Goal: Use online tool/utility: Utilize a website feature to perform a specific function

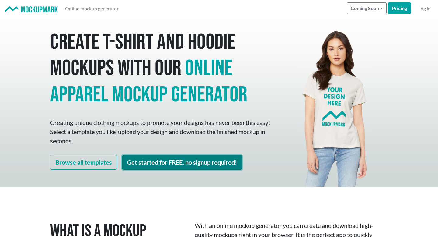
click at [134, 162] on link "Get started for FREE, no signup required!" at bounding box center [182, 162] width 120 height 15
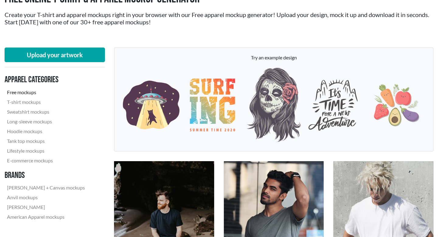
scroll to position [39, 0]
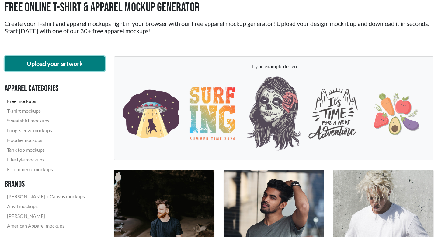
click at [84, 64] on button "Upload your artwork" at bounding box center [55, 63] width 100 height 15
click at [79, 69] on button "Upload your artwork" at bounding box center [55, 63] width 100 height 15
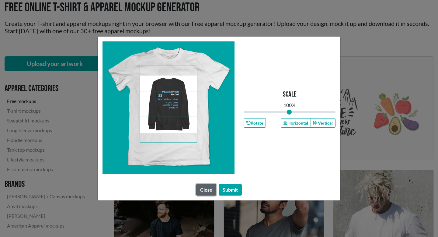
click at [204, 192] on button "Close" at bounding box center [206, 190] width 20 height 12
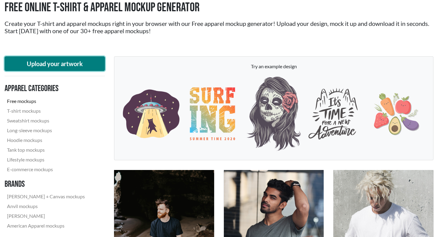
click at [81, 68] on button "Upload your artwork" at bounding box center [55, 63] width 100 height 15
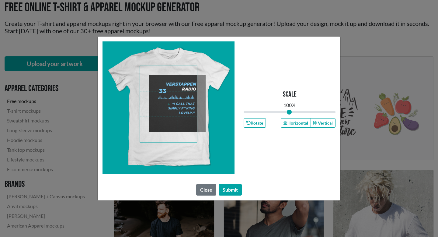
click at [179, 107] on span at bounding box center [168, 104] width 57 height 76
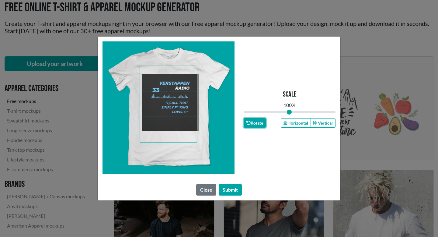
click at [253, 124] on button "Rotate" at bounding box center [255, 122] width 22 height 9
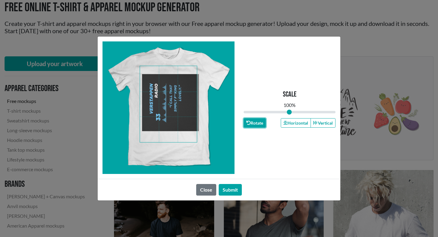
click at [253, 124] on button "Rotate" at bounding box center [255, 122] width 22 height 9
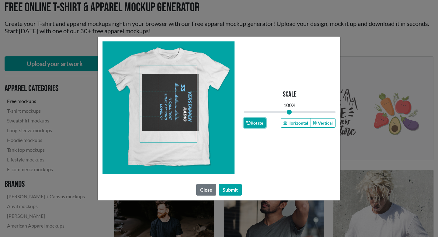
click at [253, 124] on button "Rotate" at bounding box center [255, 122] width 22 height 9
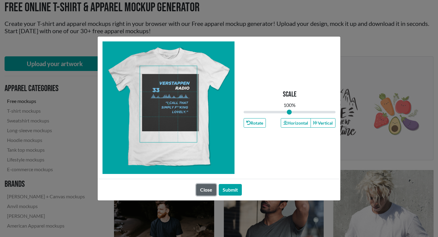
click at [212, 190] on button "Close" at bounding box center [206, 190] width 20 height 12
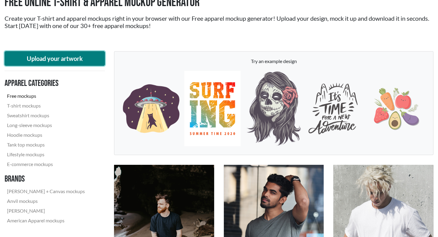
scroll to position [44, 0]
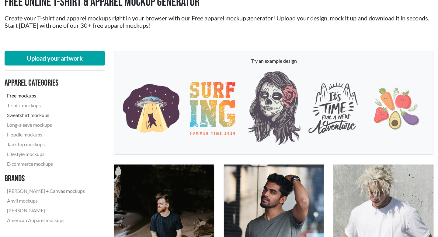
click at [41, 114] on link "Sweatshirt mockups" at bounding box center [46, 115] width 83 height 10
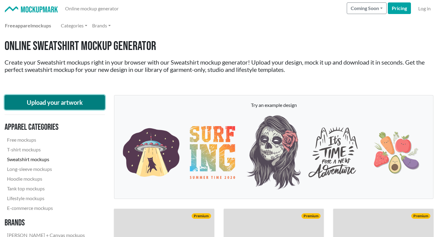
click at [82, 101] on button "Upload your artwork" at bounding box center [55, 102] width 100 height 15
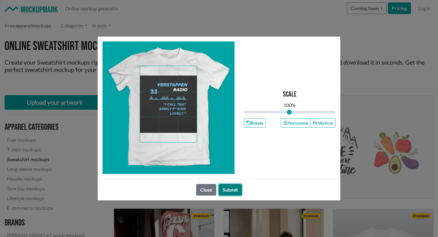
click at [225, 189] on button "Submit" at bounding box center [230, 190] width 23 height 12
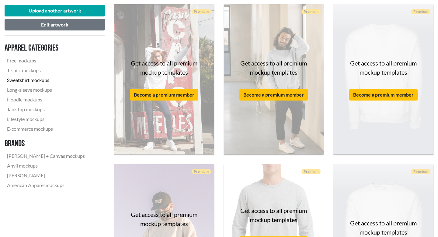
scroll to position [120, 0]
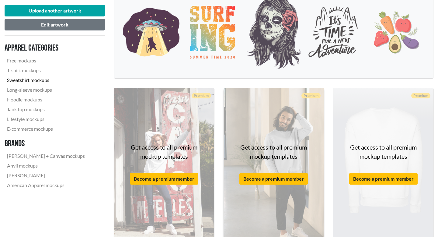
click at [262, 189] on div "Get access to all premium mockup templates Become a premium member" at bounding box center [274, 163] width 100 height 150
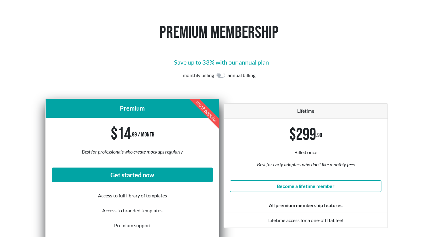
scroll to position [53, 0]
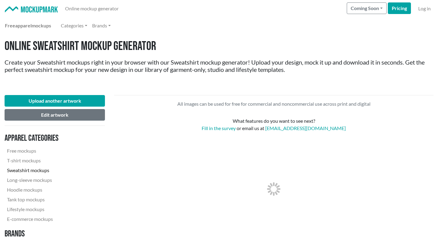
scroll to position [44, 0]
